Goal: Task Accomplishment & Management: Manage account settings

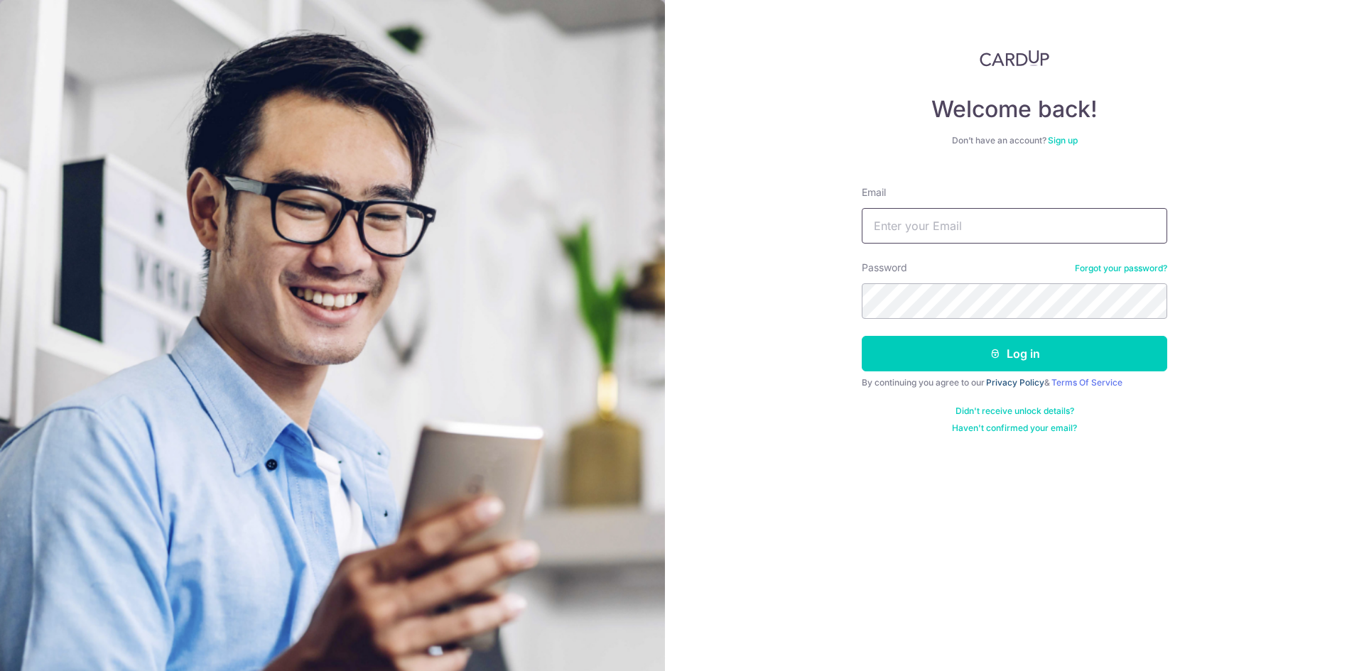
type input "zhengjie.toh@yilifarm.com.sg"
click at [1011, 381] on link "Privacy Policy" at bounding box center [1015, 382] width 58 height 11
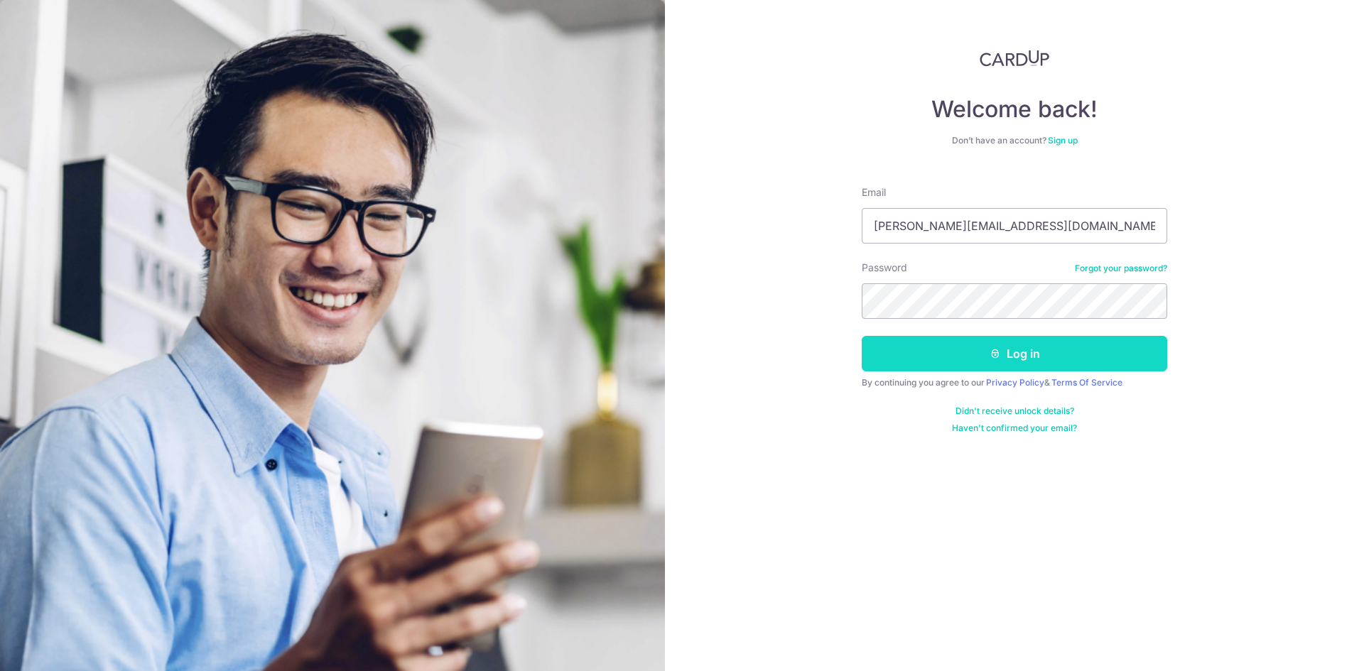
click at [963, 356] on button "Log in" at bounding box center [1014, 354] width 305 height 36
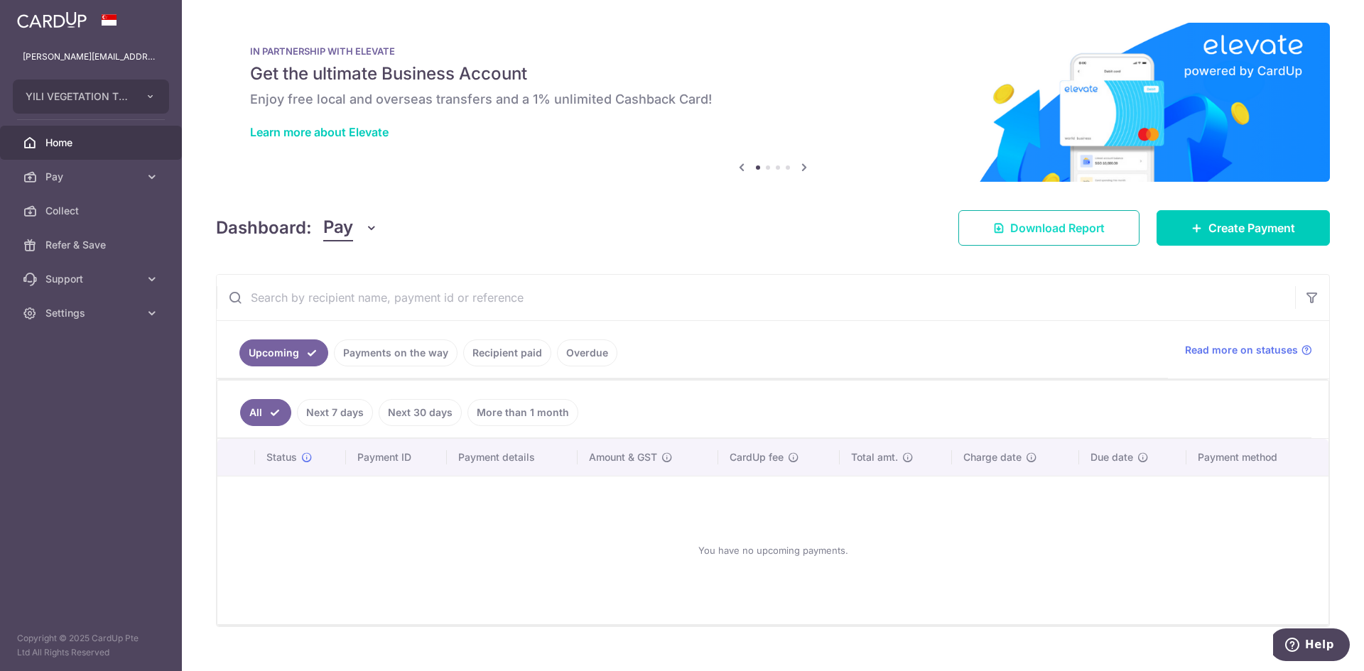
click at [1068, 222] on span "Download Report" at bounding box center [1057, 227] width 94 height 17
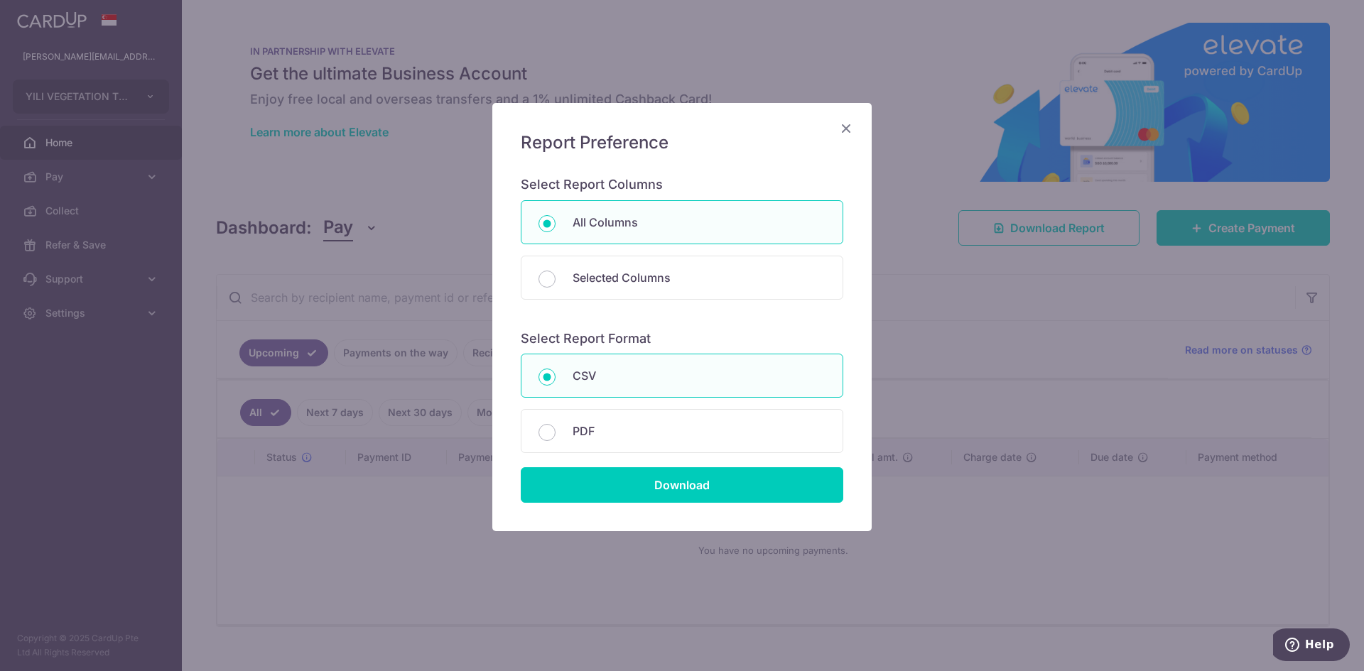
drag, startPoint x: 1068, startPoint y: 222, endPoint x: 886, endPoint y: 210, distance: 182.2
click at [899, 185] on body "zhengjie.toh@yilifarm.com.sg YILI VEGETATION TRADING PTE LTD Add new company YI…" at bounding box center [682, 335] width 1364 height 671
click at [831, 126] on div "Report Preference Select Report Columns All Columns Selected Columns Payment Id…" at bounding box center [681, 317] width 379 height 428
click at [842, 126] on icon "Close" at bounding box center [846, 128] width 17 height 18
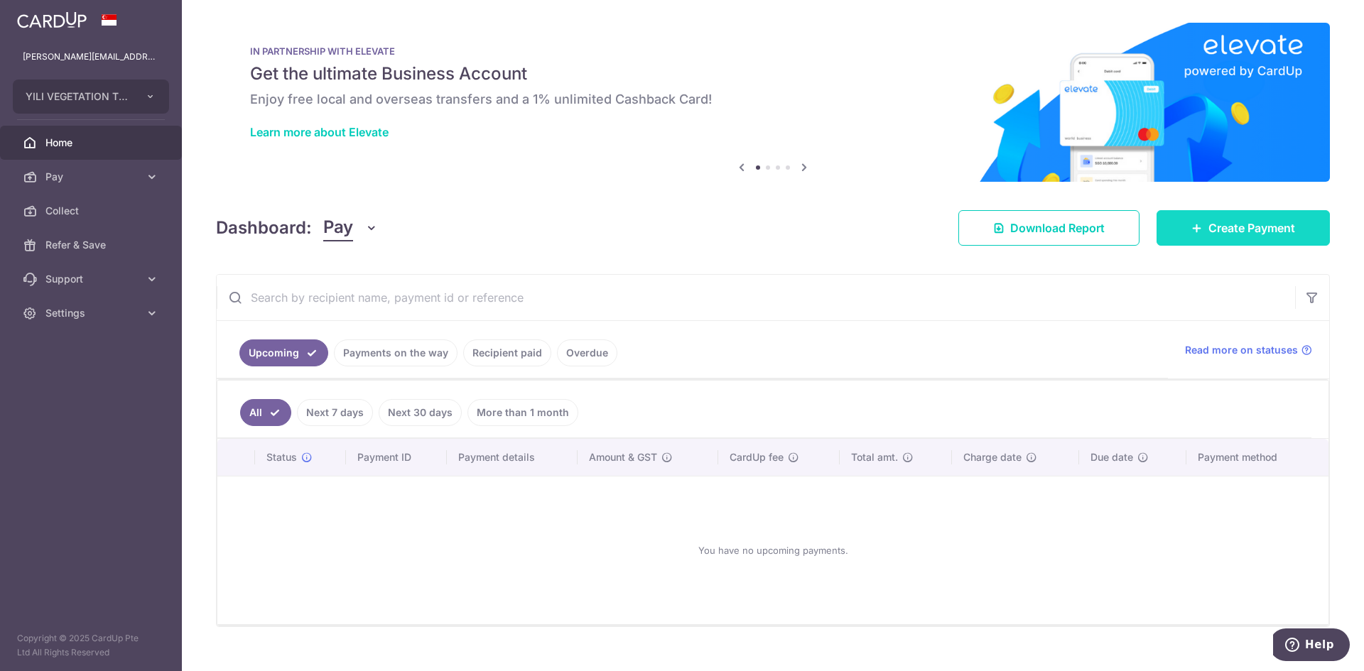
click at [1201, 216] on link "Create Payment" at bounding box center [1242, 228] width 173 height 36
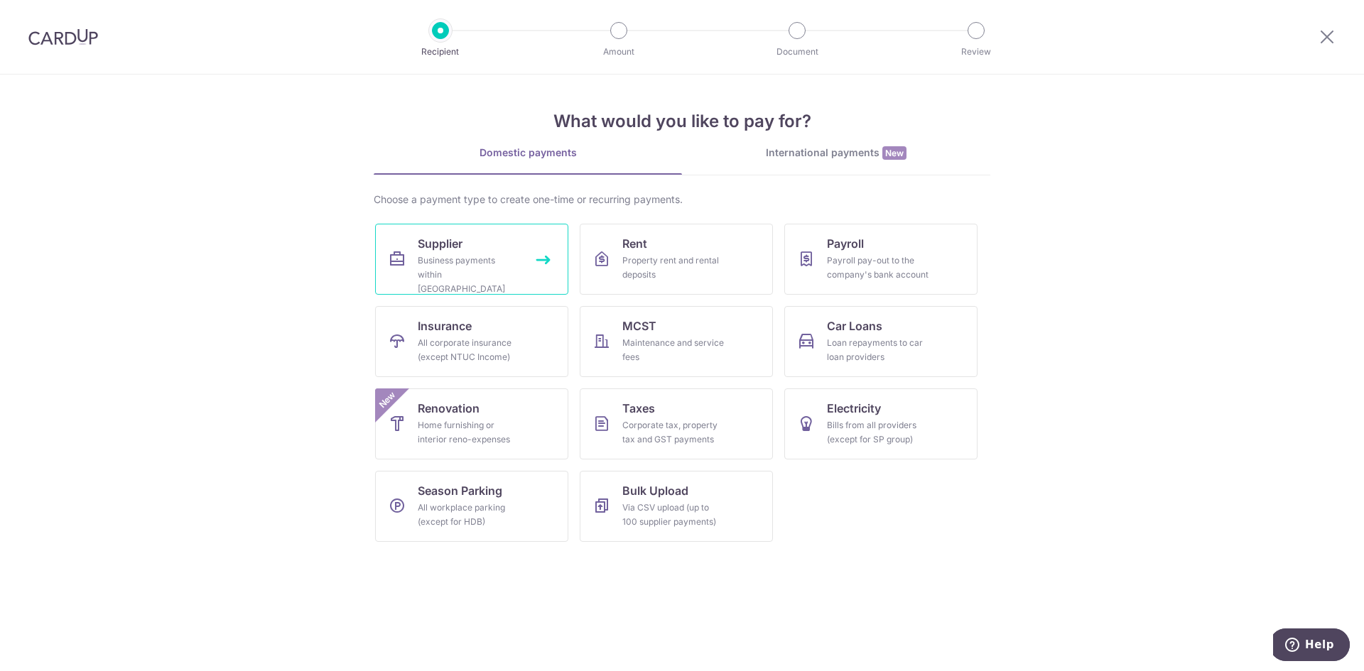
click at [483, 281] on div "Business payments within Singapore" at bounding box center [469, 275] width 102 height 43
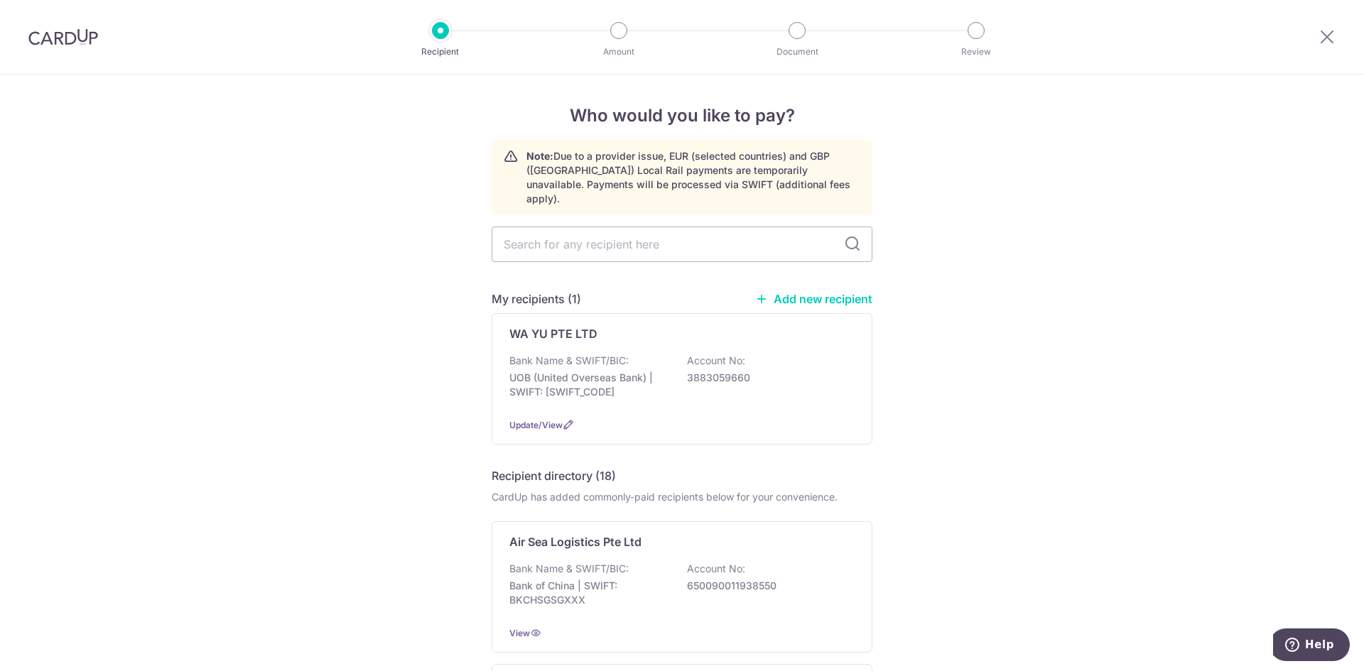
drag, startPoint x: 634, startPoint y: 237, endPoint x: 604, endPoint y: 296, distance: 66.7
click at [634, 237] on input "text" at bounding box center [682, 245] width 381 height 36
click at [617, 354] on p "Bank Name & SWIFT/BIC:" at bounding box center [568, 361] width 119 height 14
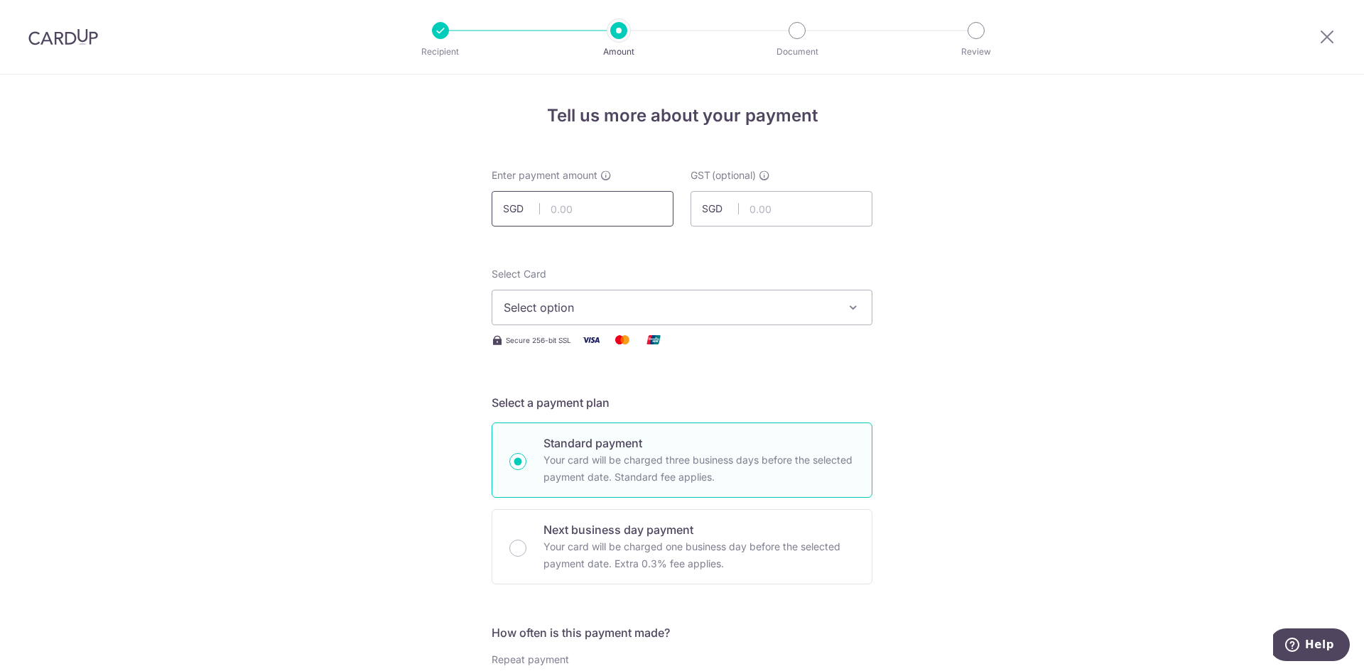
click at [593, 218] on input "text" at bounding box center [583, 209] width 182 height 36
click button "Add Card" at bounding box center [0, 0] width 0 height 0
type input "640.00"
click at [820, 217] on input "text" at bounding box center [781, 209] width 182 height 36
type input "57.60"
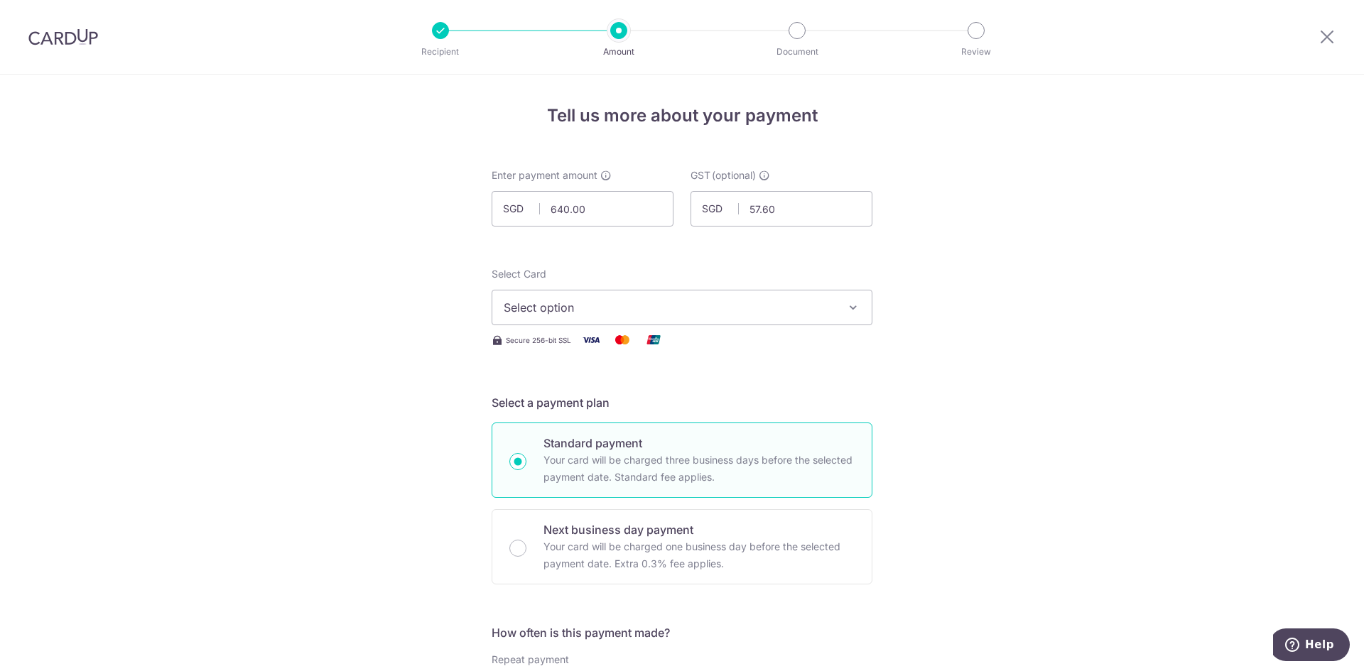
click at [658, 320] on button "Select option" at bounding box center [682, 308] width 381 height 36
click at [619, 403] on span "**** 9796" at bounding box center [682, 409] width 357 height 17
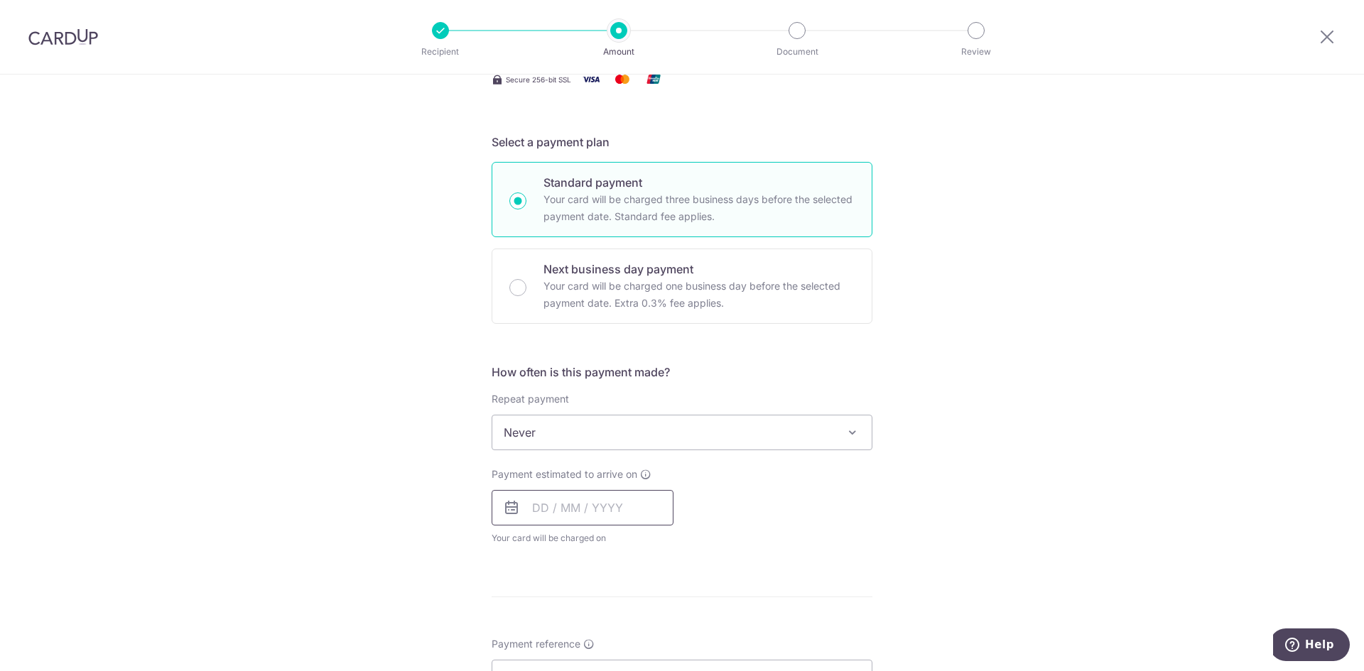
scroll to position [284, 0]
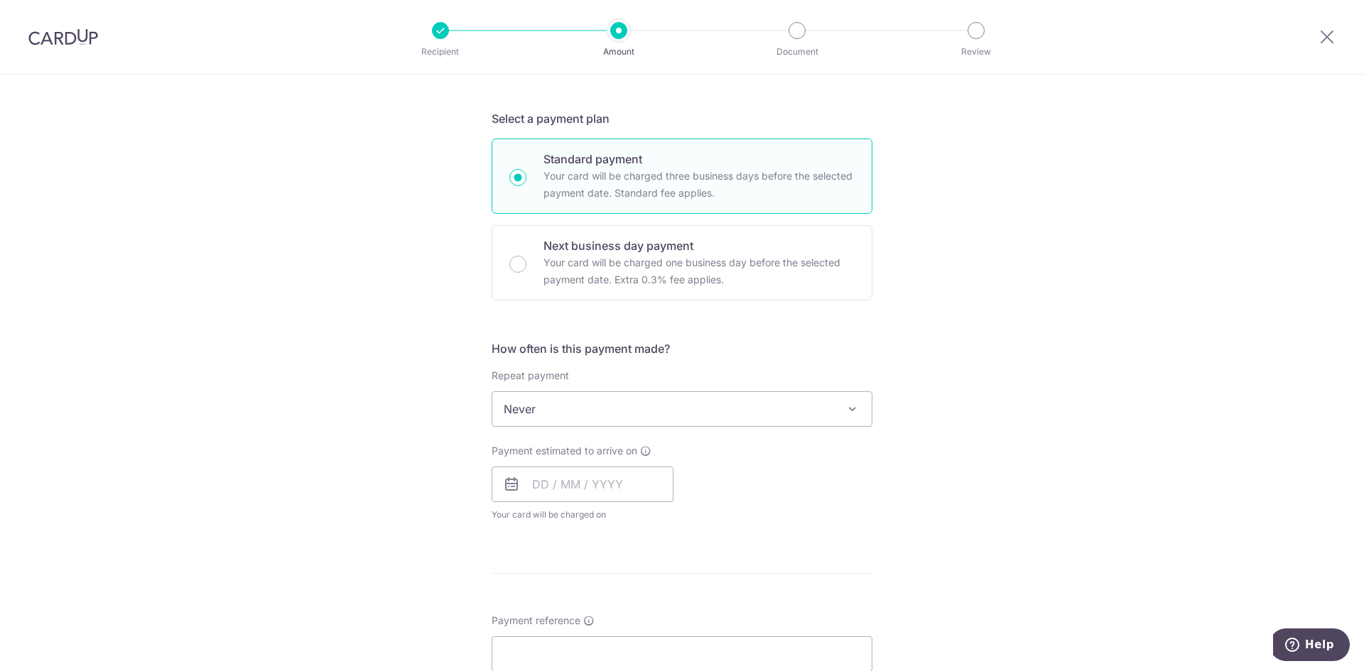
click at [618, 423] on span "Never" at bounding box center [681, 409] width 379 height 34
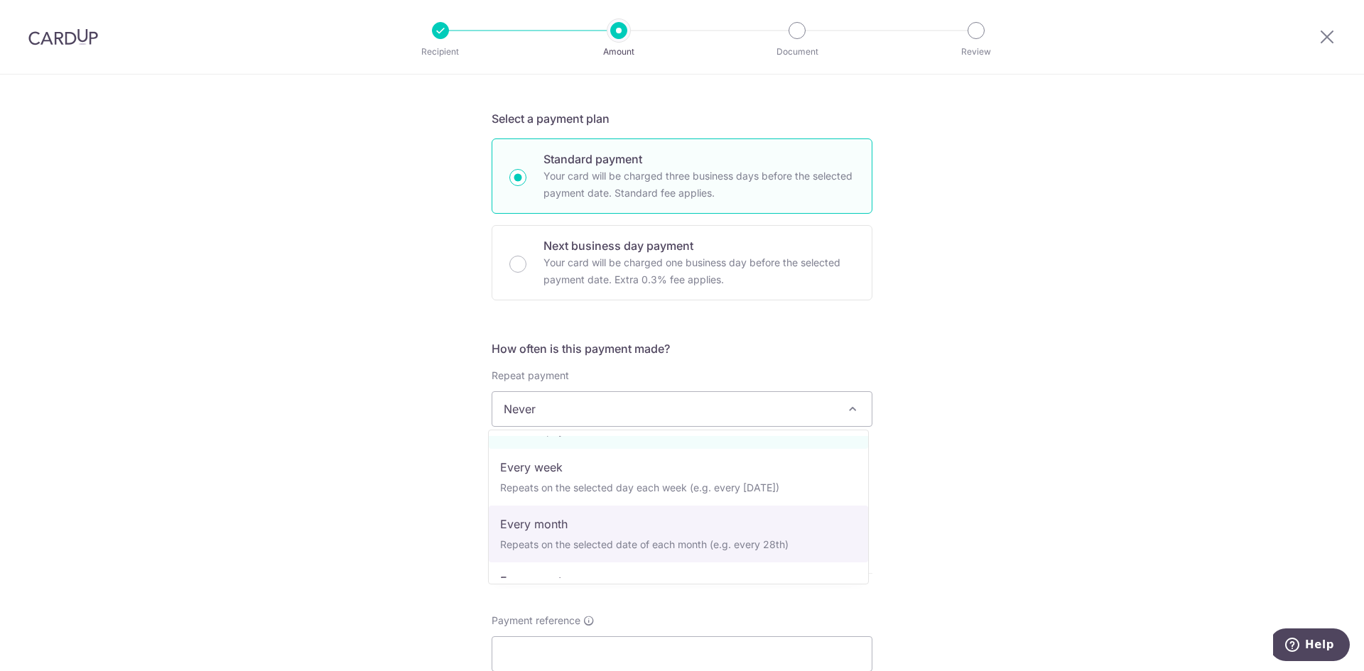
scroll to position [0, 0]
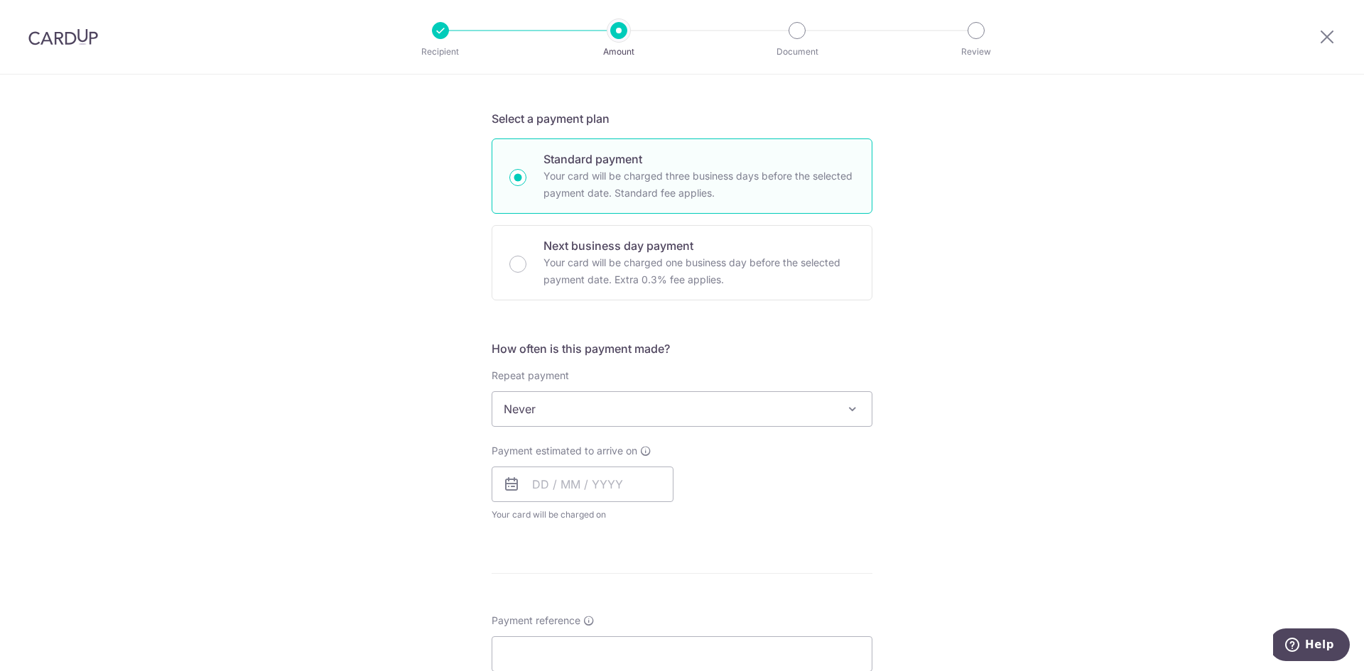
click at [1191, 427] on div "Tell us more about your payment Enter payment amount SGD 640.00 640.00 GST (opt…" at bounding box center [682, 480] width 1364 height 1380
click at [596, 480] on input "text" at bounding box center [583, 485] width 182 height 36
click at [819, 464] on div "Payment estimated to arrive on 2509 Prev Next Jul Aug Sep Oct Nov Dec 2032 2033…" at bounding box center [682, 473] width 398 height 58
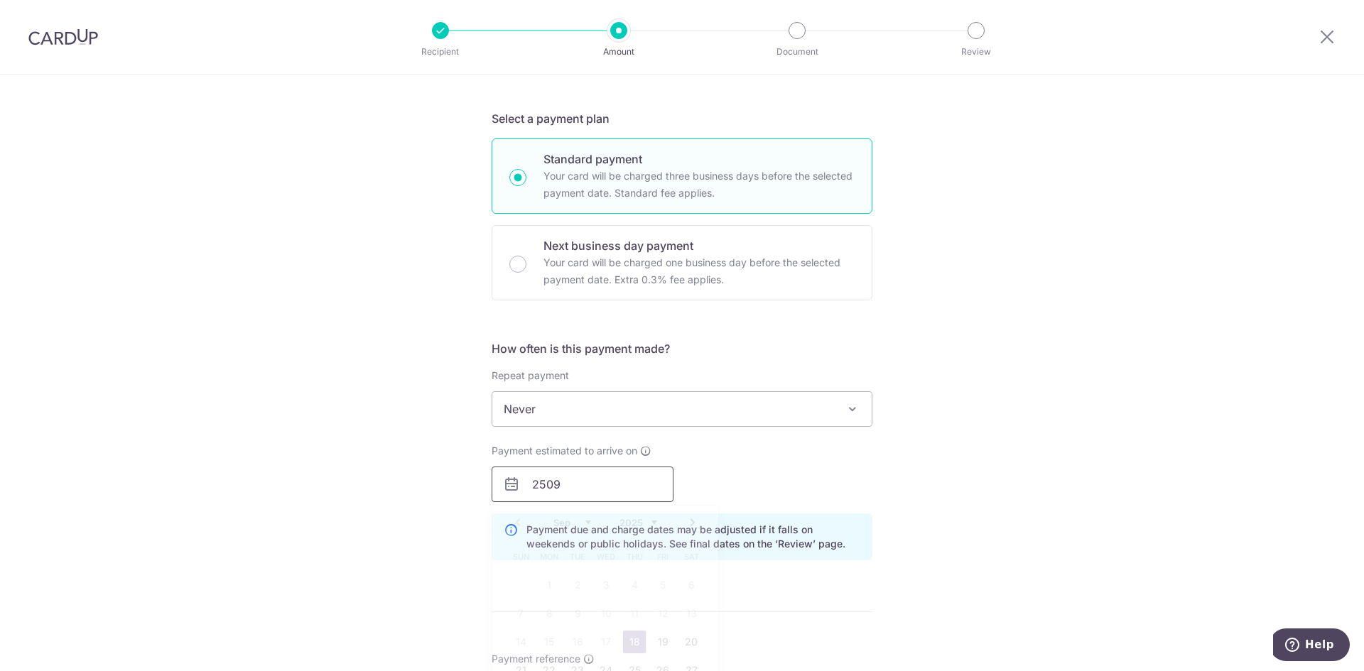
click at [636, 478] on input "2509" at bounding box center [583, 485] width 182 height 36
type input "2"
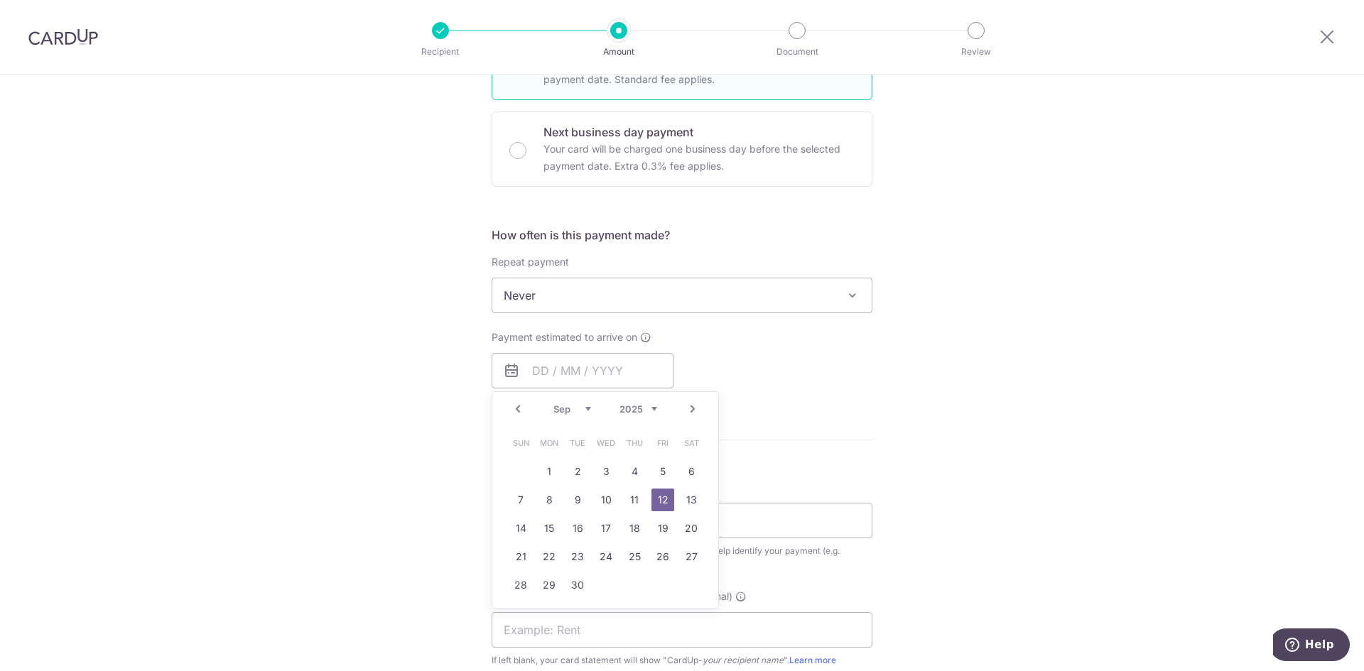
scroll to position [426, 0]
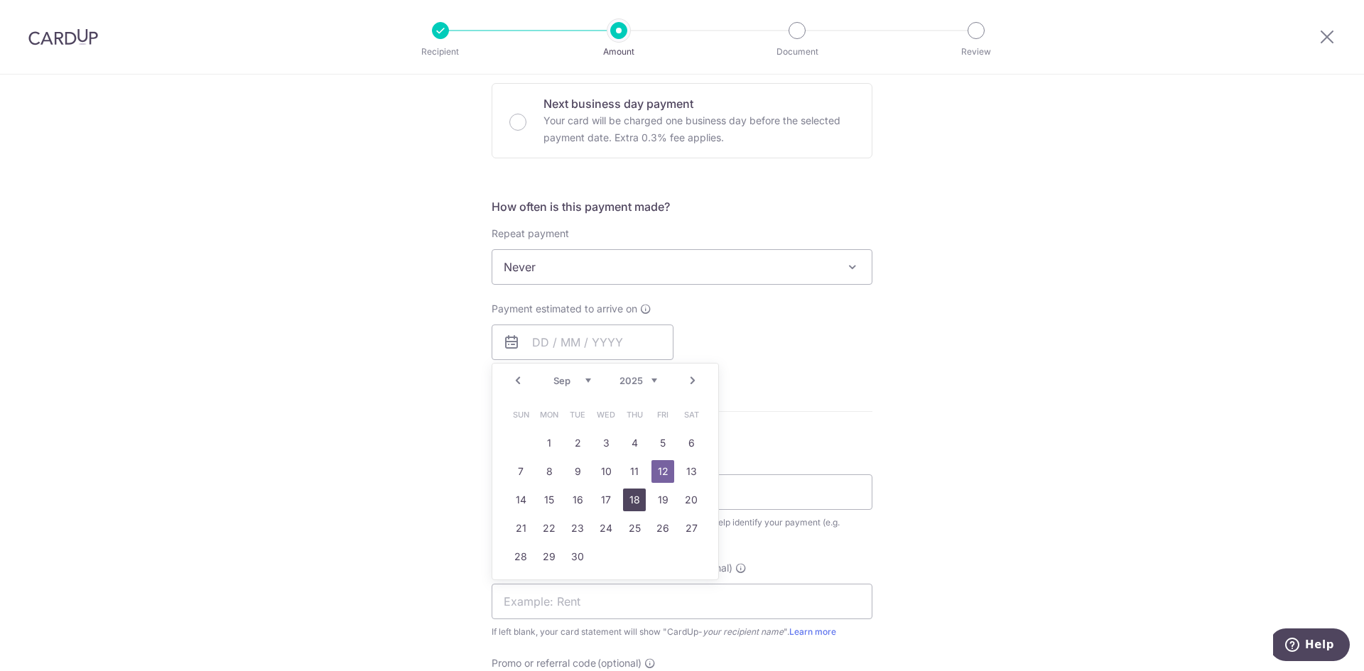
click at [638, 489] on link "18" at bounding box center [634, 500] width 23 height 23
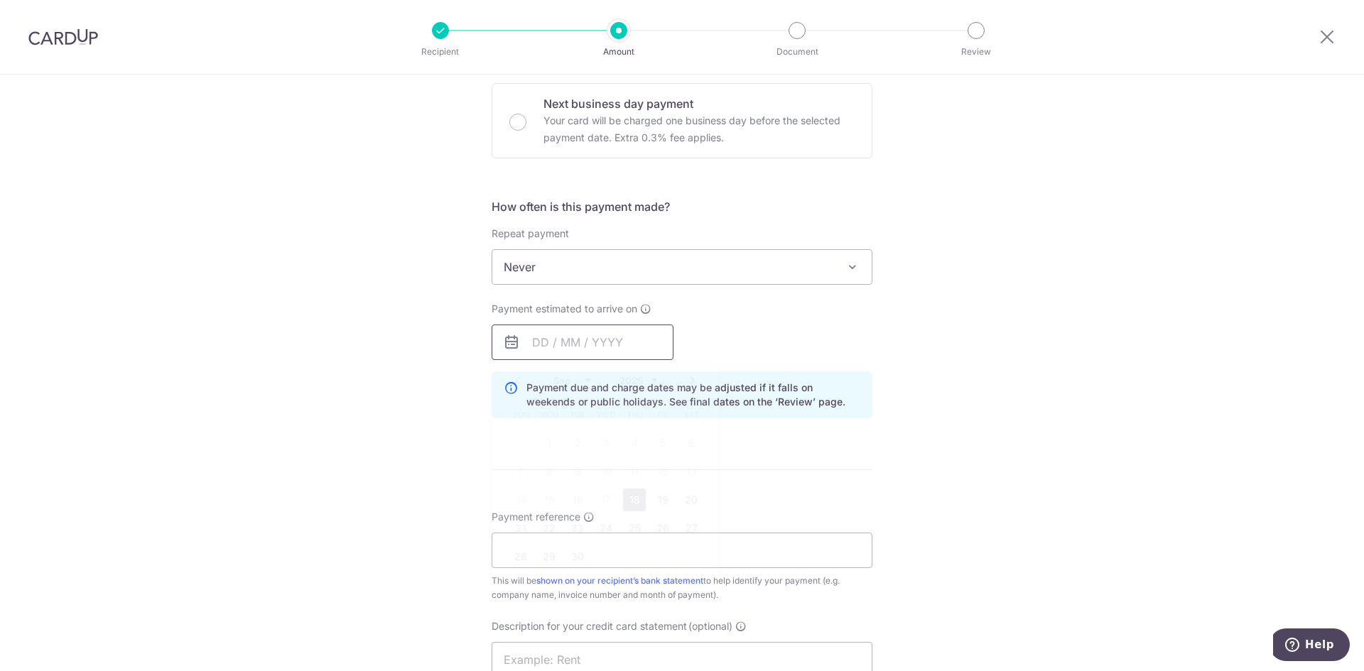
click at [592, 334] on input "text" at bounding box center [583, 343] width 182 height 36
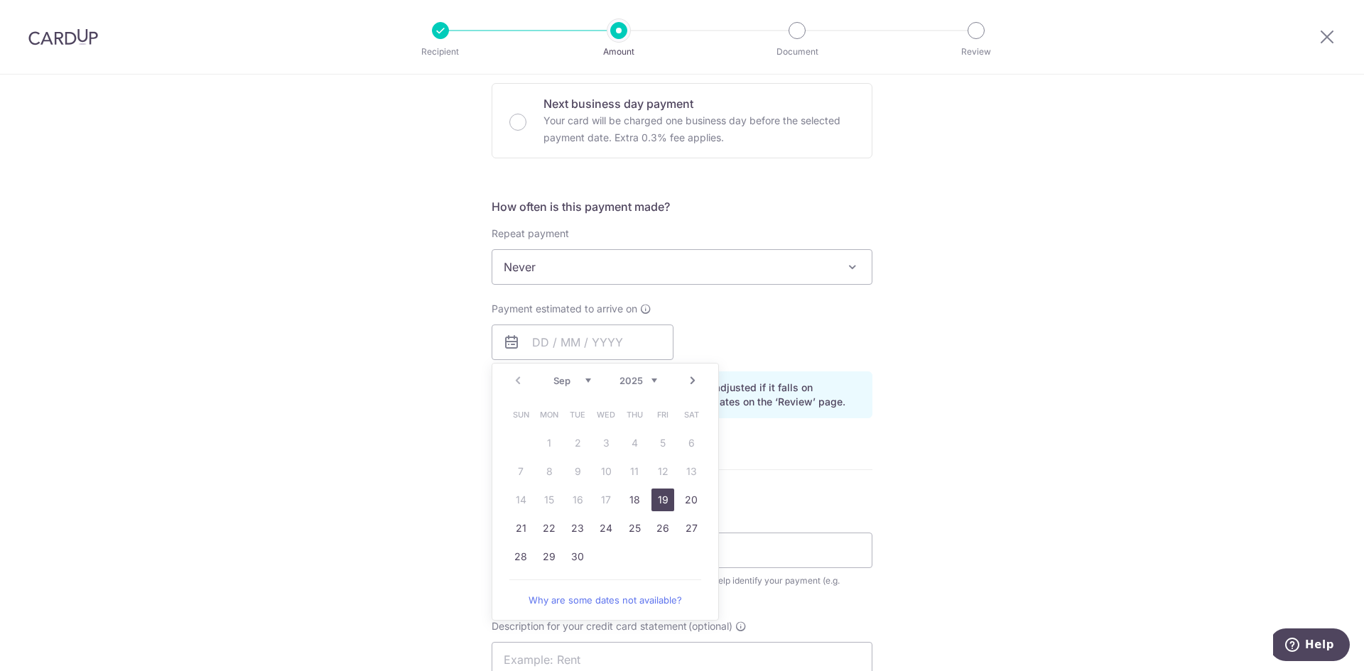
click at [651, 502] on link "19" at bounding box center [662, 500] width 23 height 23
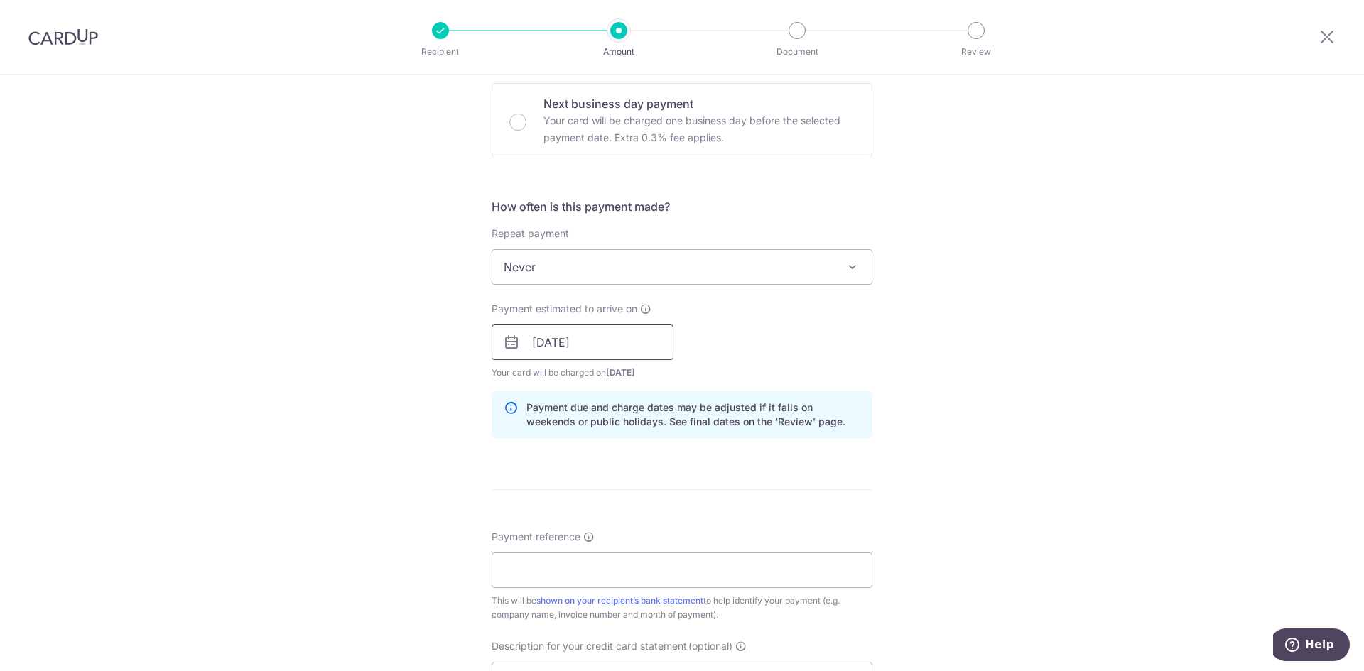
click at [636, 345] on input "19/09/2025" at bounding box center [583, 343] width 182 height 36
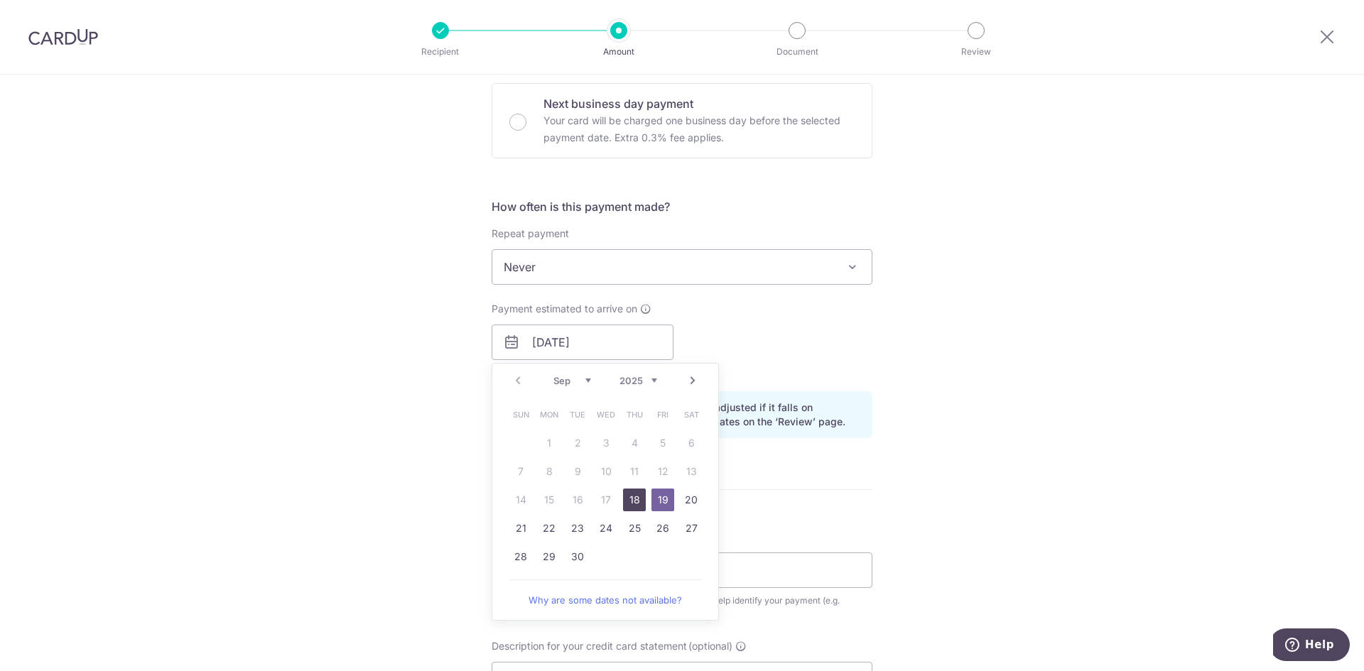
click at [631, 506] on link "18" at bounding box center [634, 500] width 23 height 23
type input "[DATE]"
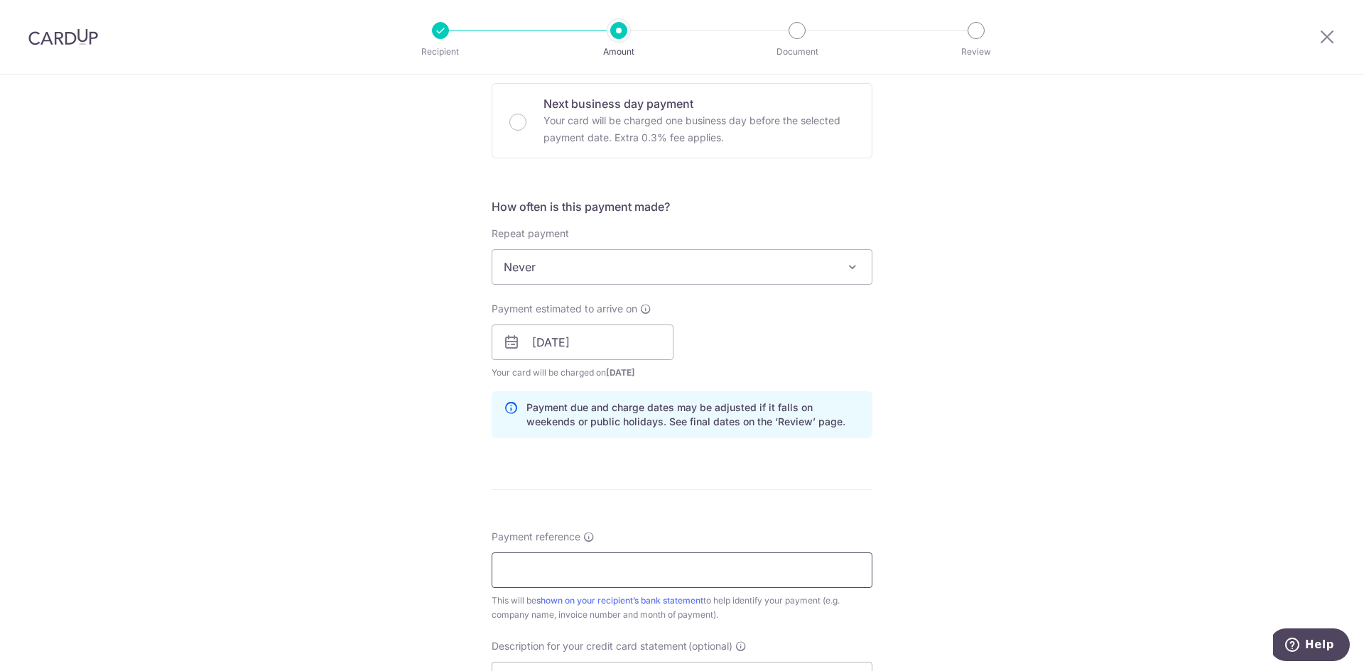
click at [666, 570] on input "Payment reference" at bounding box center [682, 571] width 381 height 36
type input "2509-1112"
click at [384, 515] on div "Tell us more about your payment Enter payment amount SGD 640.00 640.00 GST (opt…" at bounding box center [682, 367] width 1364 height 1438
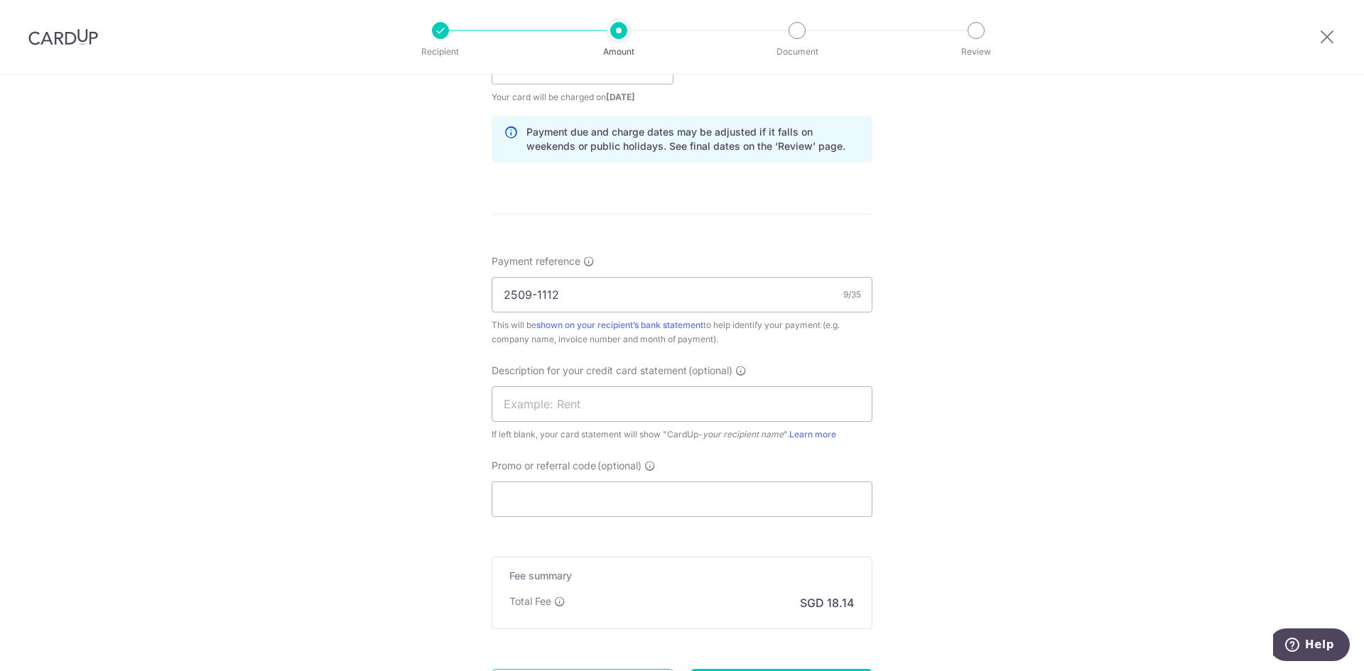
scroll to position [710, 0]
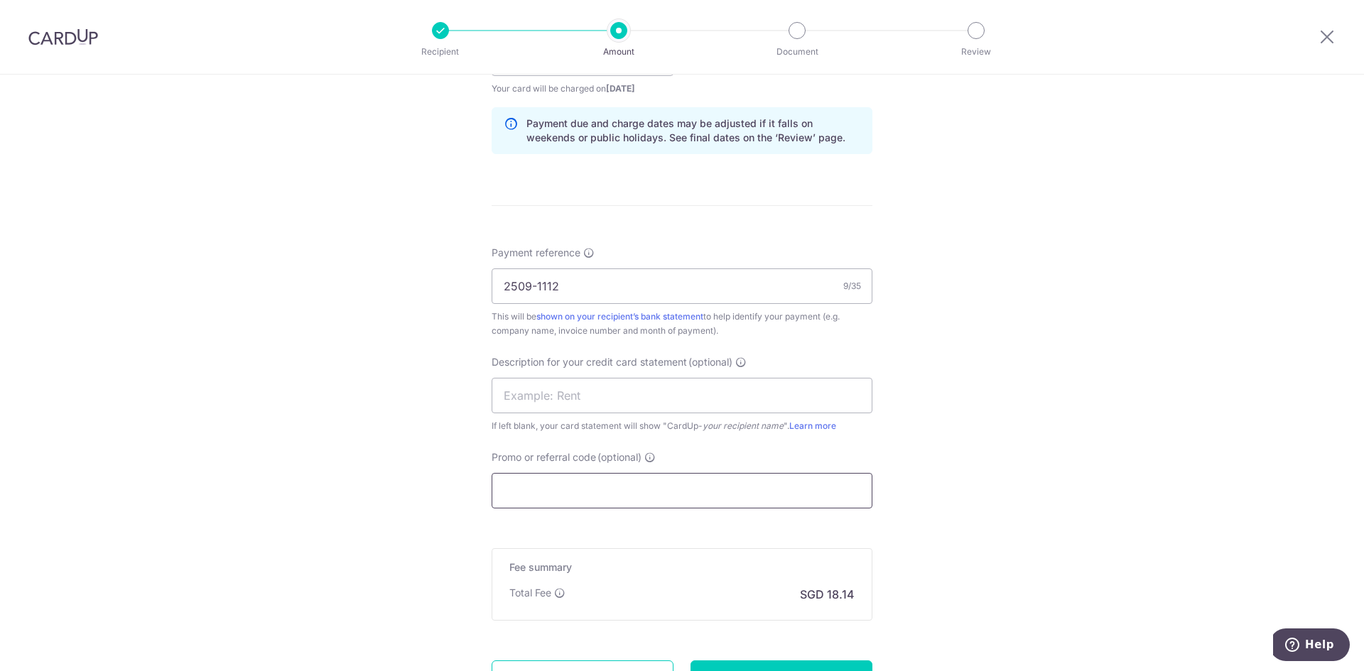
click at [560, 477] on input "Promo or referral code (optional)" at bounding box center [682, 491] width 381 height 36
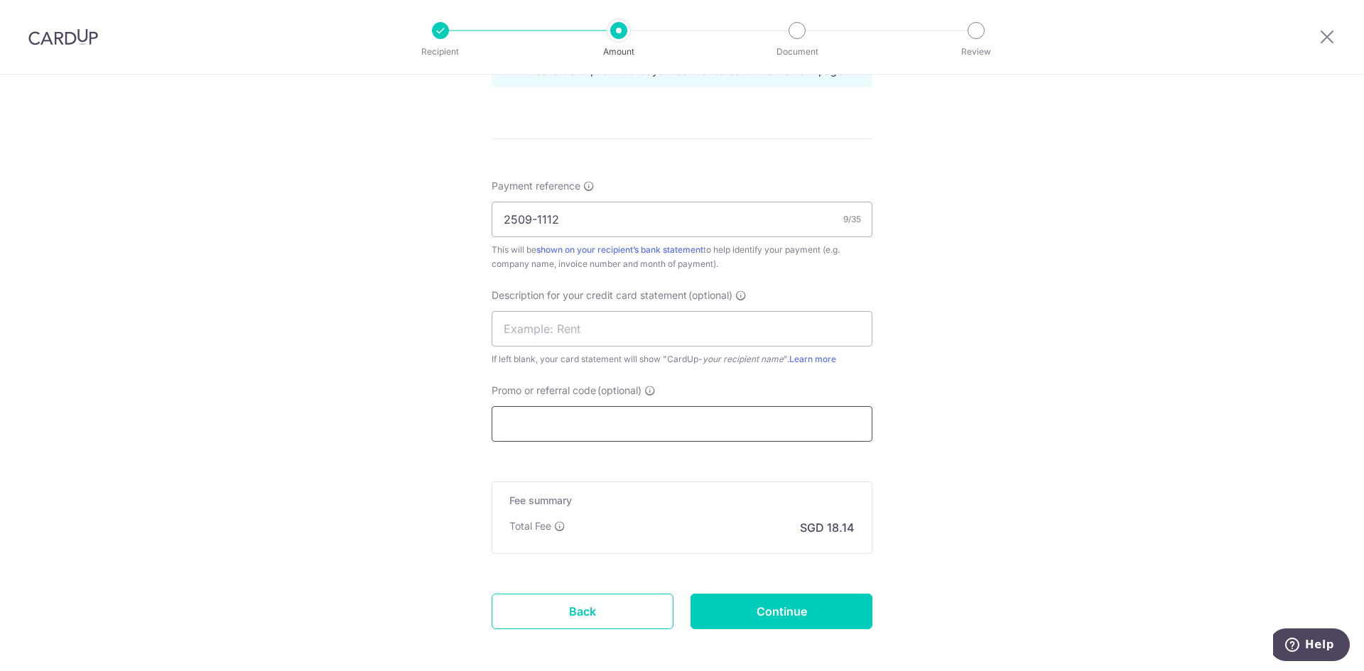
scroll to position [781, 0]
click at [811, 606] on input "Continue" at bounding box center [781, 608] width 182 height 36
type input "Create Schedule"
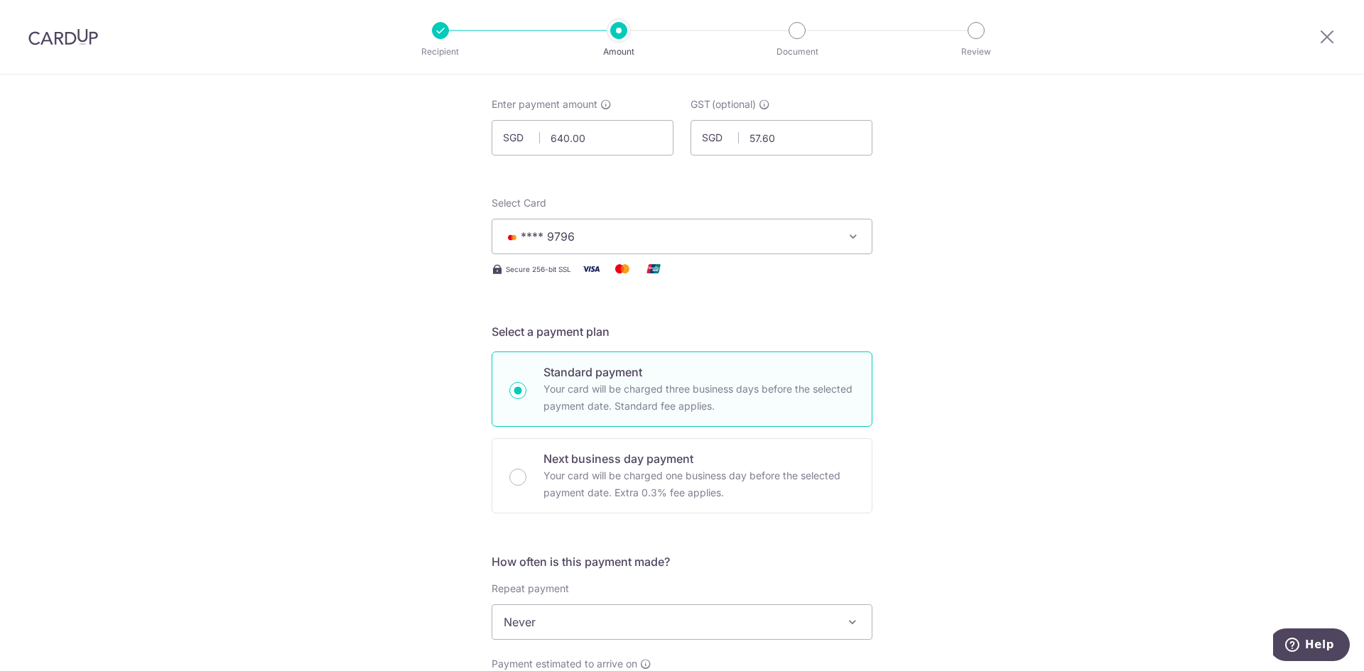
scroll to position [0, 0]
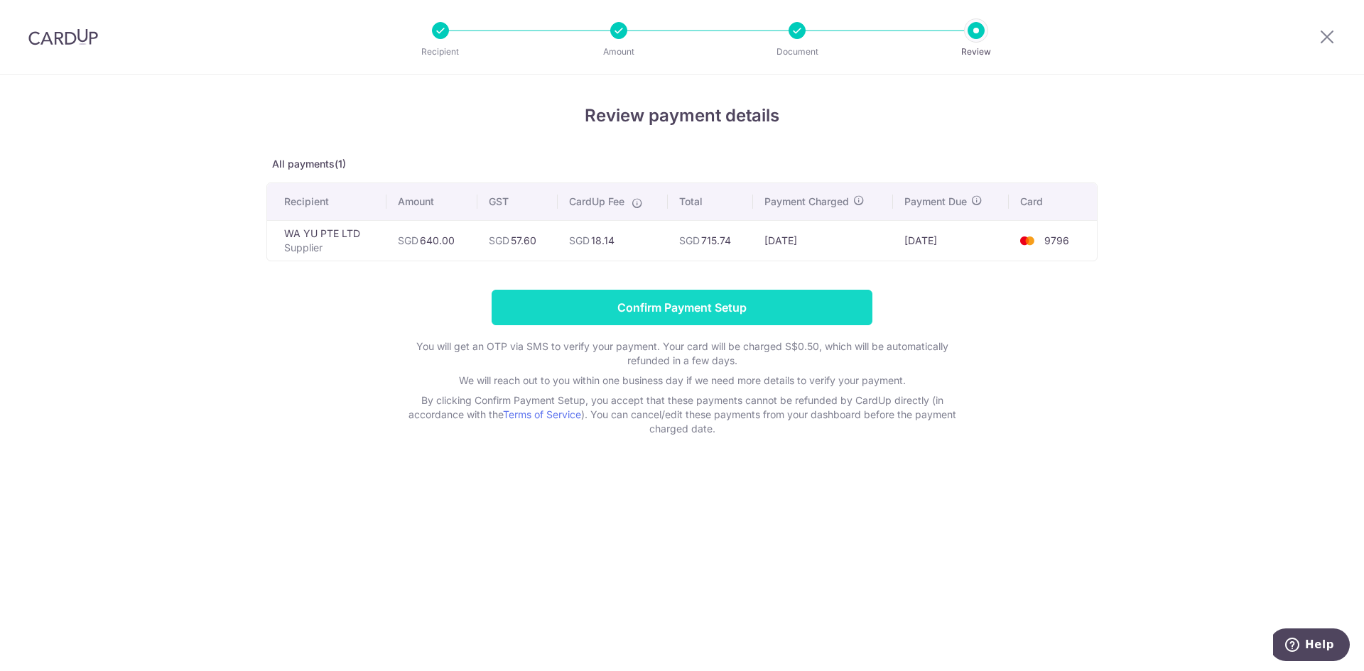
click at [611, 308] on input "Confirm Payment Setup" at bounding box center [682, 308] width 381 height 36
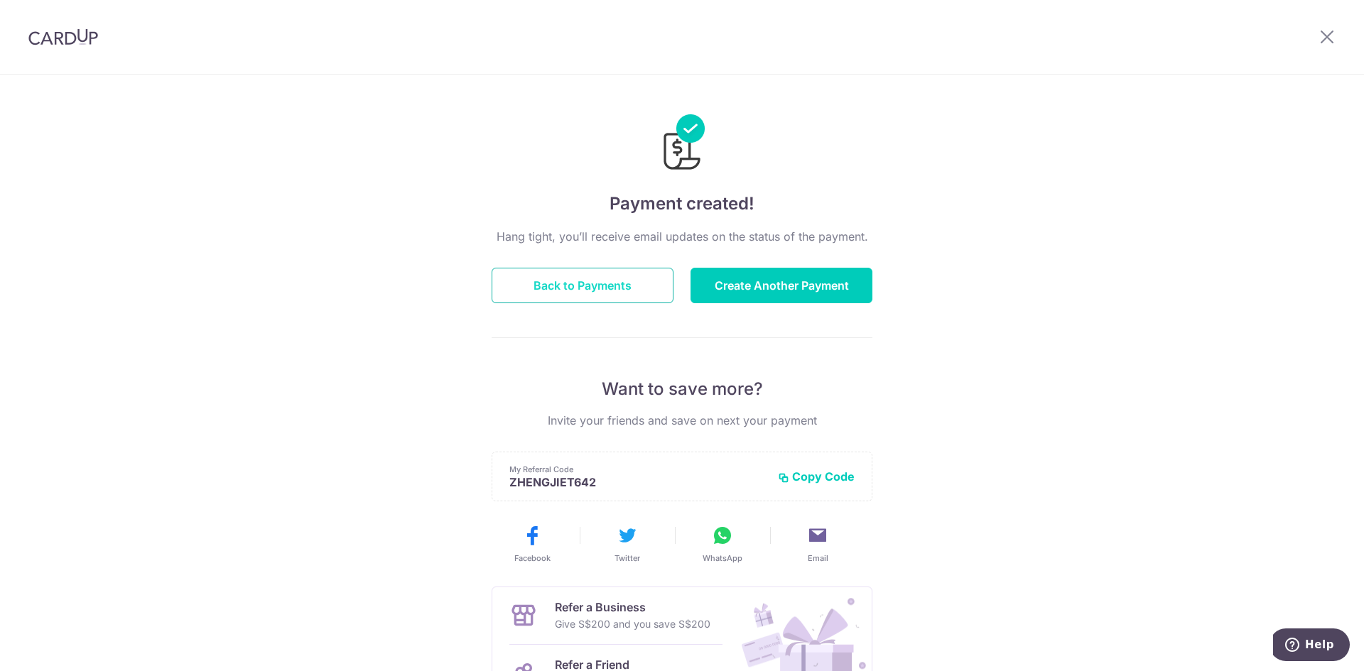
click at [593, 288] on button "Back to Payments" at bounding box center [583, 286] width 182 height 36
